Goal: Go to known website: Access a specific website the user already knows

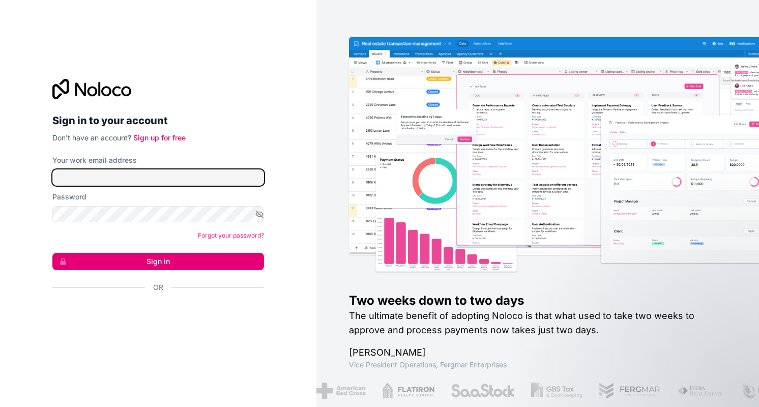
click at [179, 180] on input "Your work email address" at bounding box center [158, 177] width 212 height 16
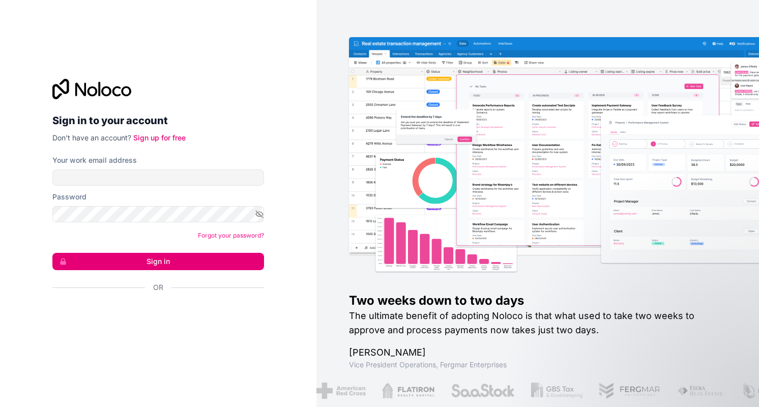
click at [270, 106] on div "Sign in to your account Don't have an account? Sign up for free Your work email…" at bounding box center [158, 204] width 228 height 282
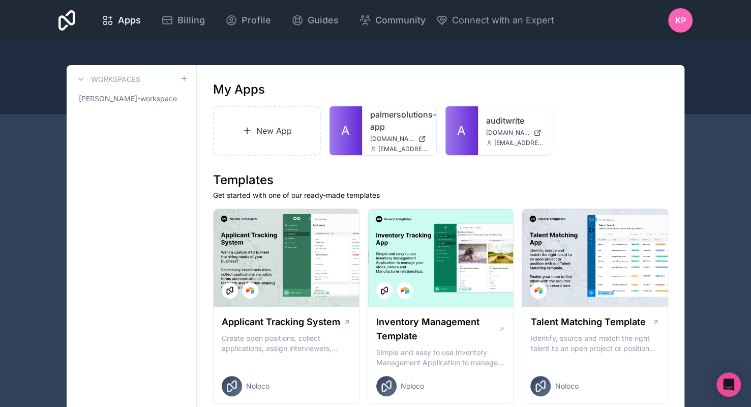
click at [489, 126] on link "auditwrite" at bounding box center [515, 120] width 58 height 12
click at [377, 115] on link "palmersolutions-app" at bounding box center [399, 120] width 58 height 24
